Goal: Navigation & Orientation: Find specific page/section

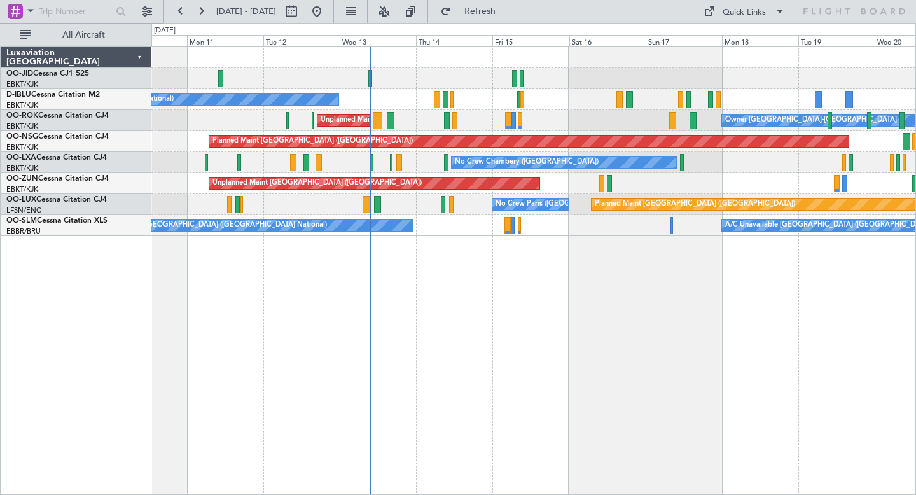
click at [670, 290] on div "No Crew [GEOGRAPHIC_DATA] ([GEOGRAPHIC_DATA] National) Owner [GEOGRAPHIC_DATA]-…" at bounding box center [533, 270] width 765 height 449
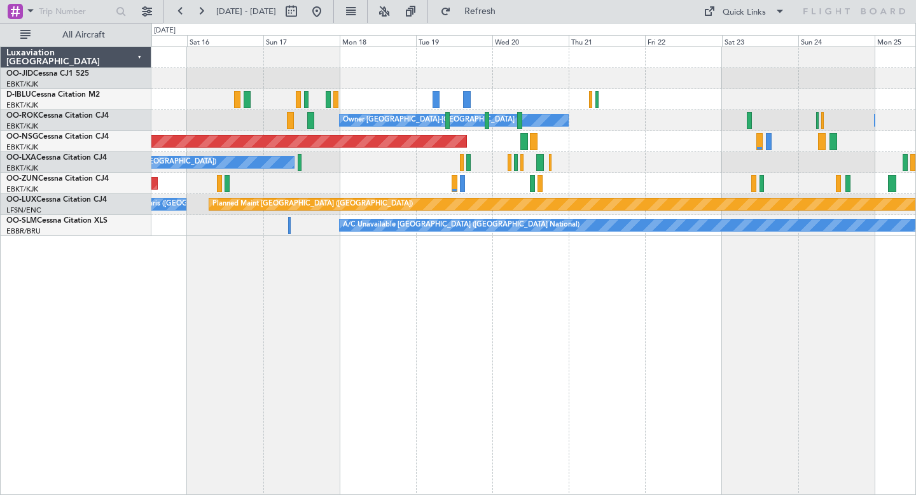
click at [466, 369] on div "Owner [GEOGRAPHIC_DATA]-[GEOGRAPHIC_DATA] Owner [GEOGRAPHIC_DATA]-[GEOGRAPHIC_D…" at bounding box center [533, 270] width 765 height 449
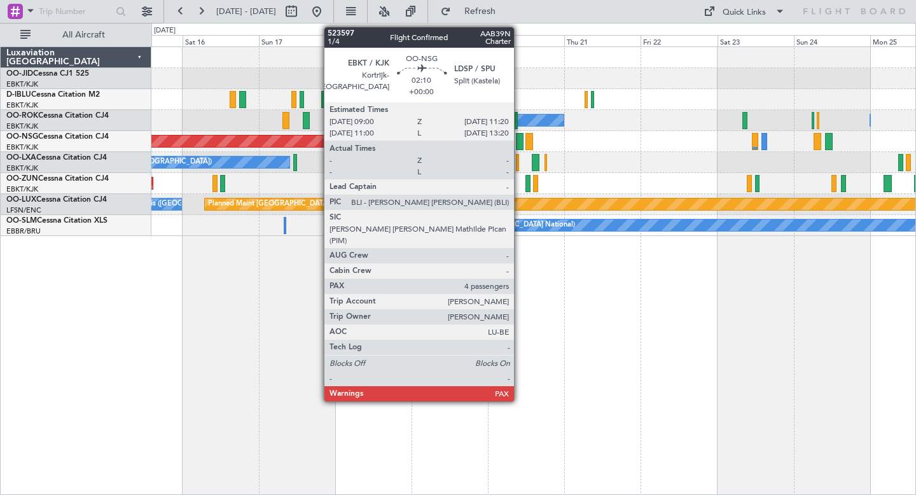
click at [520, 140] on div at bounding box center [520, 141] width 8 height 17
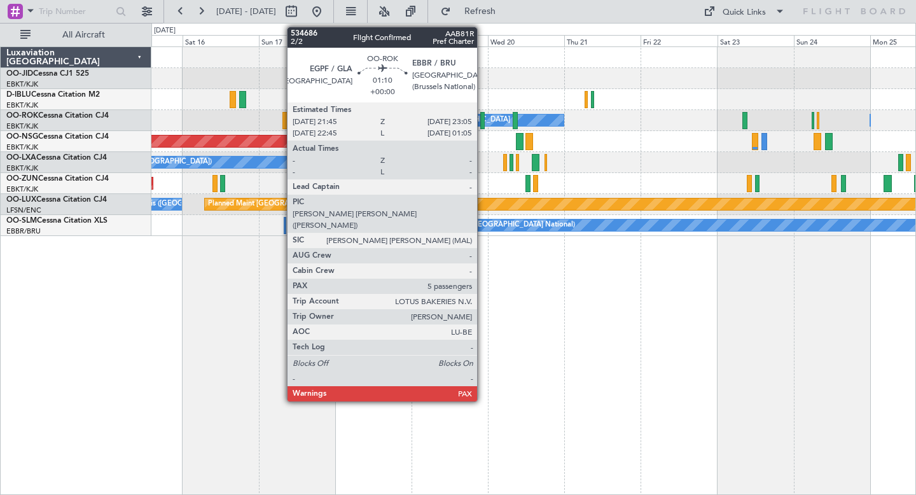
click at [483, 115] on div at bounding box center [482, 120] width 4 height 17
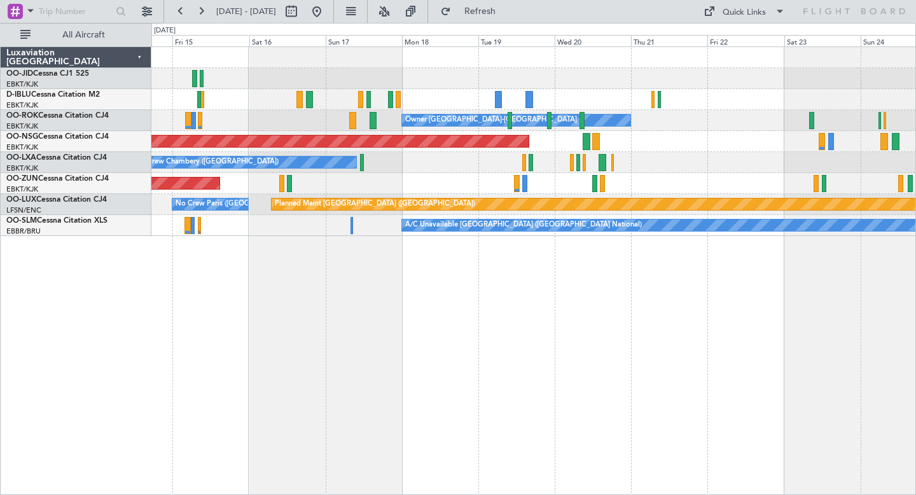
click at [488, 319] on div "No Crew [GEOGRAPHIC_DATA] ([GEOGRAPHIC_DATA] National) Owner [GEOGRAPHIC_DATA]-…" at bounding box center [533, 270] width 765 height 449
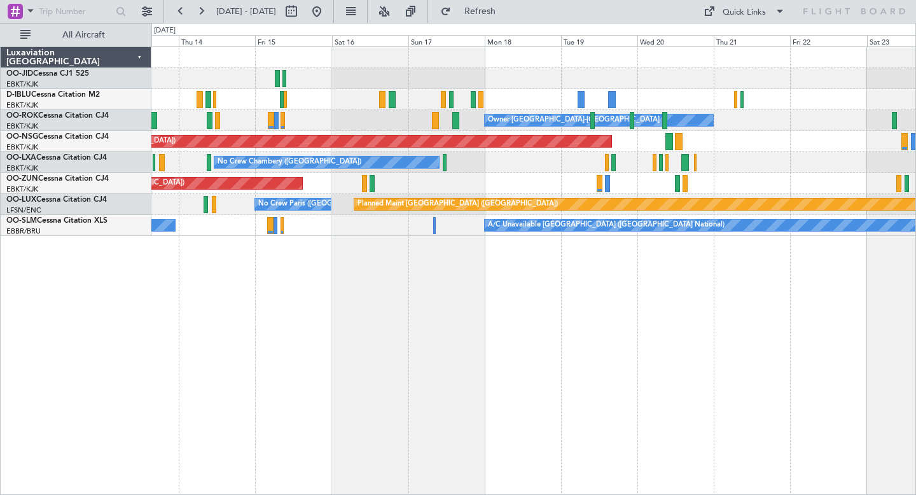
click at [533, 87] on div "No Crew [GEOGRAPHIC_DATA] ([GEOGRAPHIC_DATA] National) Owner [GEOGRAPHIC_DATA]-…" at bounding box center [533, 141] width 764 height 189
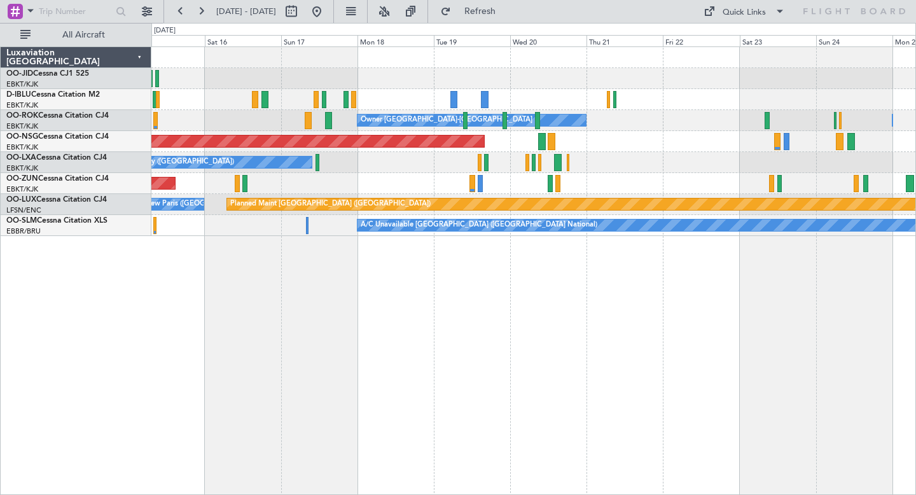
click at [669, 104] on div "No Crew [GEOGRAPHIC_DATA] ([GEOGRAPHIC_DATA] National)" at bounding box center [533, 99] width 764 height 21
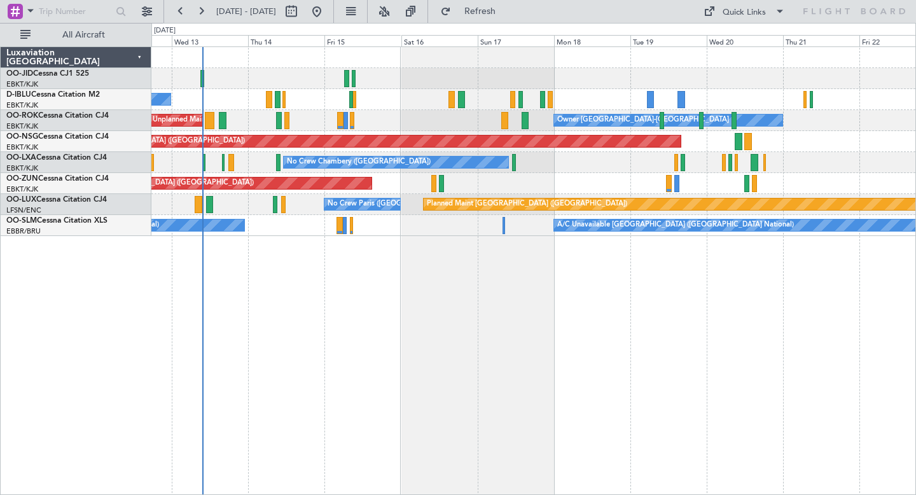
click at [522, 85] on div at bounding box center [533, 78] width 764 height 21
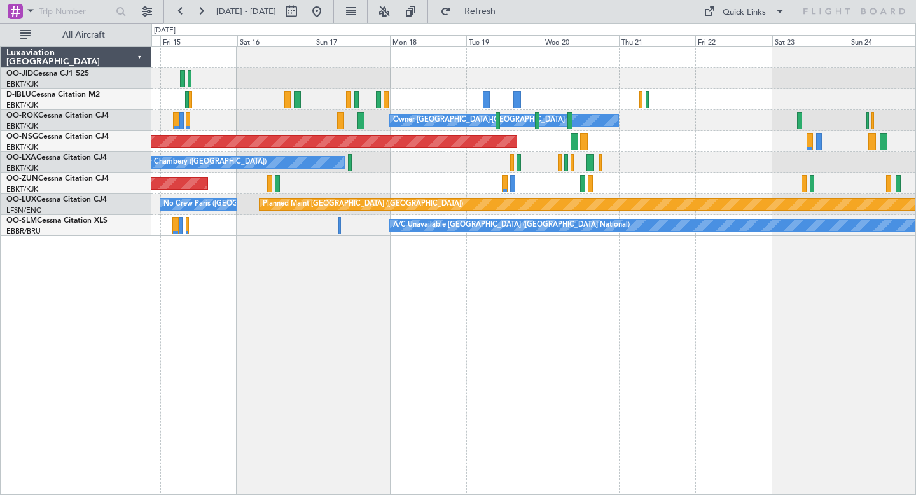
click at [673, 76] on div at bounding box center [533, 78] width 764 height 21
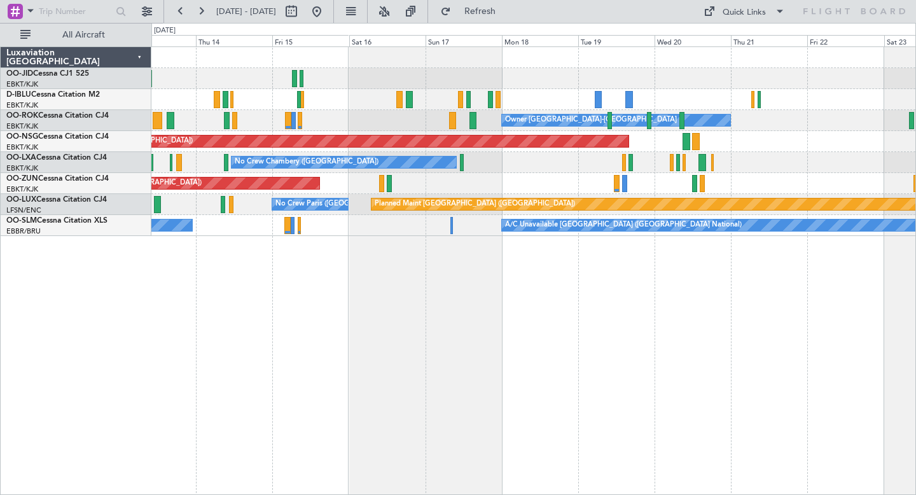
click at [541, 67] on div "No Crew [GEOGRAPHIC_DATA] ([GEOGRAPHIC_DATA] National) Owner [GEOGRAPHIC_DATA]-…" at bounding box center [533, 141] width 764 height 189
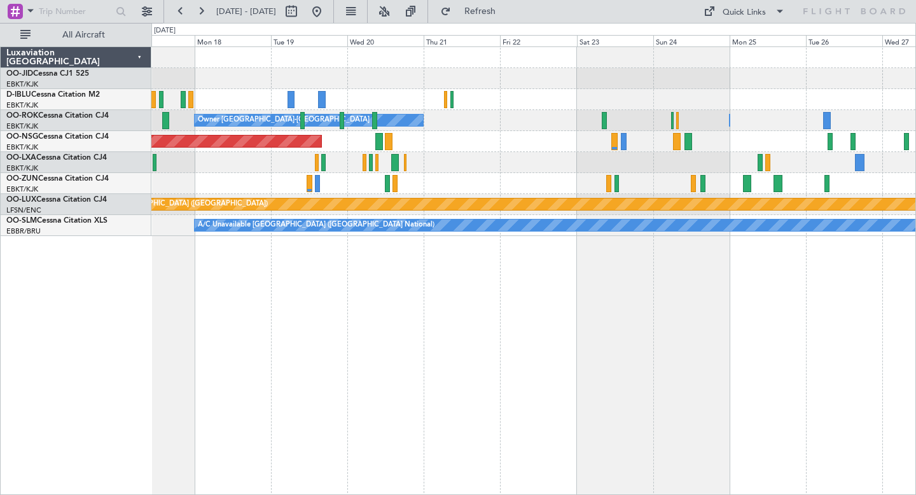
click at [657, 76] on div at bounding box center [533, 78] width 764 height 21
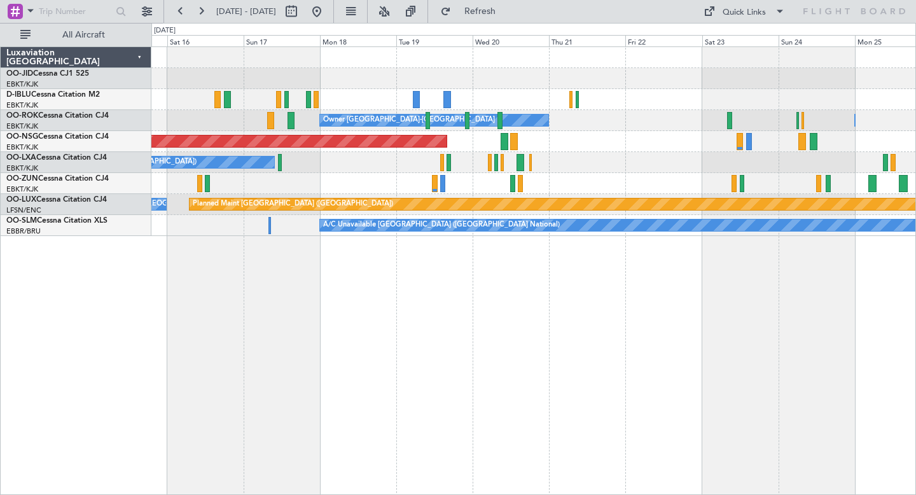
click at [331, 89] on div at bounding box center [533, 99] width 764 height 21
